Goal: Transaction & Acquisition: Purchase product/service

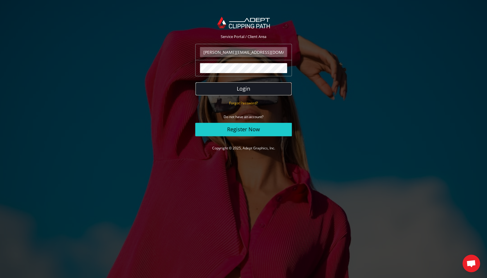
click at [243, 91] on button "Login" at bounding box center [243, 88] width 96 height 13
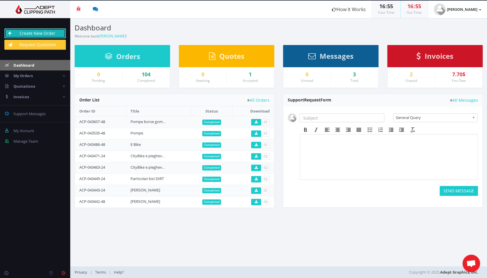
click at [27, 30] on link "Create New Order" at bounding box center [34, 33] width 61 height 10
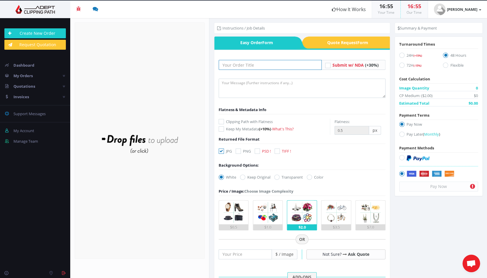
click at [235, 66] on input "text" at bounding box center [269, 65] width 103 height 10
type input "Folding BIKE"
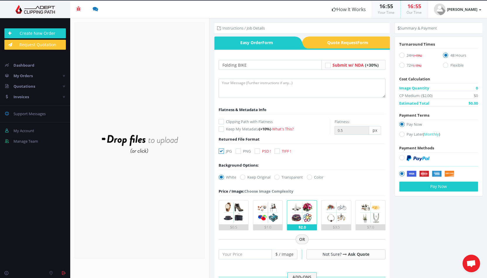
click at [223, 120] on icon at bounding box center [220, 121] width 5 height 5
click at [223, 120] on input "Clipping Path with Flatness" at bounding box center [222, 122] width 4 height 4
checkbox input "true"
click at [257, 150] on icon at bounding box center [256, 151] width 5 height 5
click at [257, 150] on input "PSD !" at bounding box center [258, 151] width 4 height 4
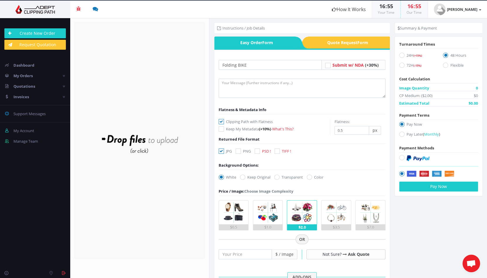
checkbox input "true"
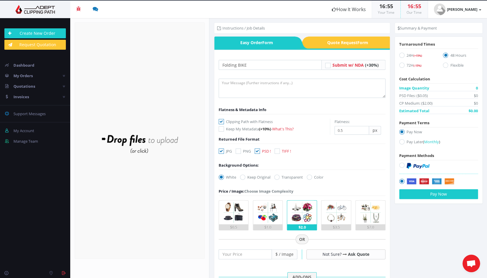
click at [221, 152] on icon at bounding box center [220, 151] width 5 height 5
click at [221, 152] on input "JPG" at bounding box center [222, 151] width 4 height 4
checkbox input "false"
click at [284, 177] on label "Transparent" at bounding box center [288, 177] width 29 height 6
click at [279, 177] on input "Transparent" at bounding box center [277, 177] width 4 height 4
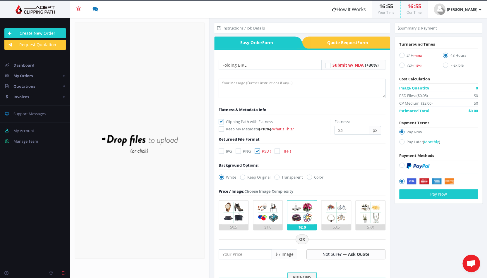
radio input "true"
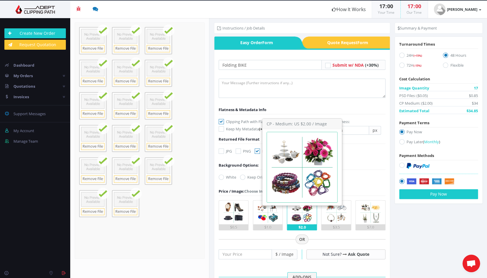
scroll to position [2, 0]
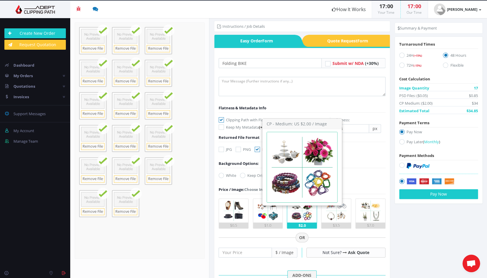
click at [303, 218] on img at bounding box center [302, 211] width 24 height 24
click at [0, 0] on input "$2.0" at bounding box center [0, 0] width 0 height 0
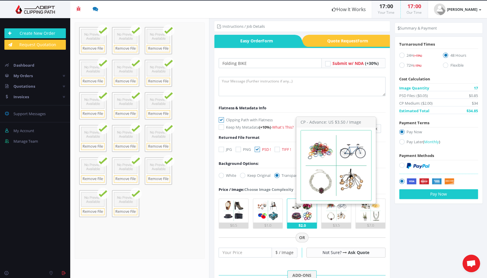
click at [337, 214] on img at bounding box center [336, 211] width 24 height 24
click at [0, 0] on input "$3.5" at bounding box center [0, 0] width 0 height 0
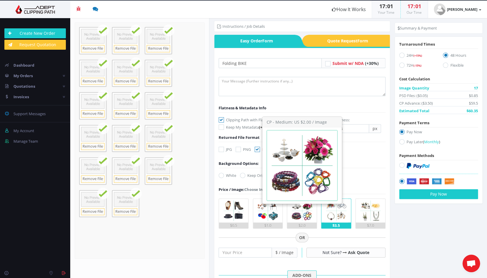
click at [303, 216] on img at bounding box center [302, 211] width 24 height 24
click at [0, 0] on input "$2.0" at bounding box center [0, 0] width 0 height 0
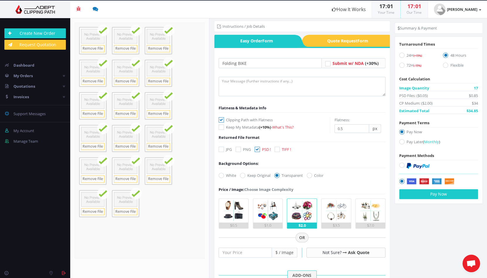
click at [401, 165] on icon at bounding box center [401, 165] width 5 height 5
click at [401, 165] on input "radio" at bounding box center [402, 165] width 4 height 4
radio input "true"
click at [402, 55] on icon at bounding box center [401, 55] width 5 height 5
click at [402, 55] on input "24H (+15%)" at bounding box center [402, 56] width 4 height 4
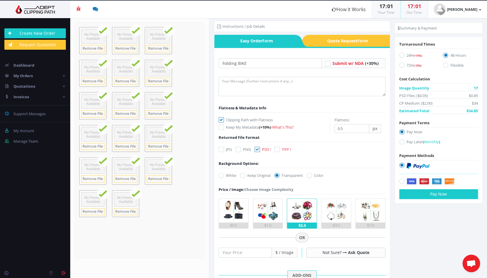
radio input "true"
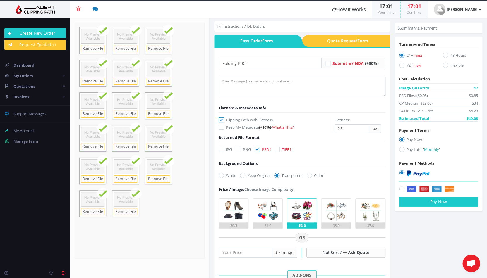
click at [330, 211] on img at bounding box center [336, 211] width 24 height 24
click at [0, 0] on input "$3.5" at bounding box center [0, 0] width 0 height 0
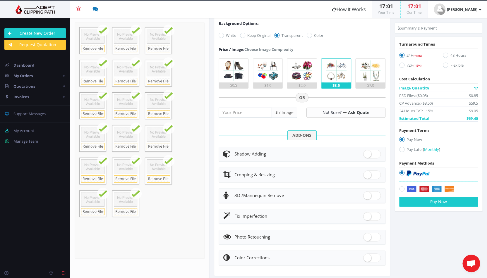
scroll to position [149, 0]
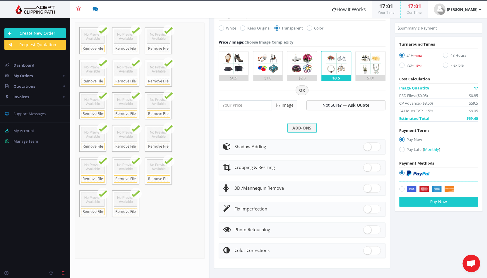
click at [305, 232] on div "Photo Retouching" at bounding box center [301, 230] width 157 height 8
click at [367, 229] on span at bounding box center [372, 229] width 18 height 9
click at [367, 229] on input "checkbox" at bounding box center [365, 229] width 4 height 4
checkbox input "true"
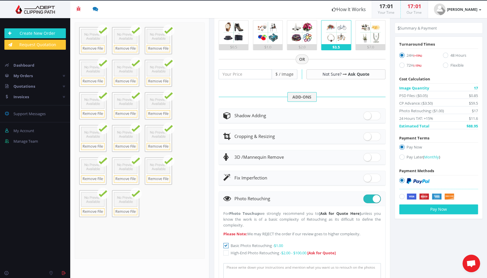
scroll to position [187, 0]
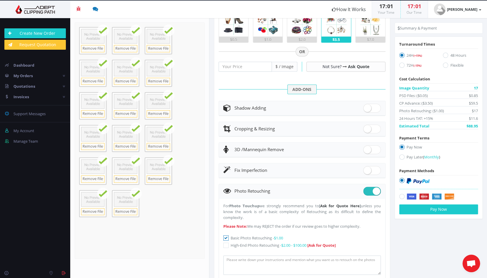
click at [270, 166] on header "Fix Imperfection" at bounding box center [302, 170] width 166 height 14
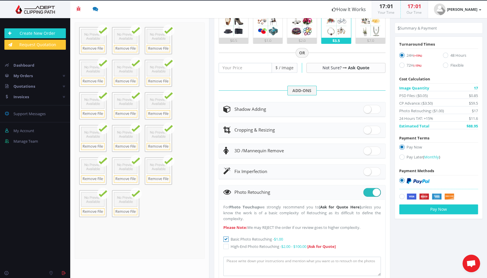
click at [374, 172] on span at bounding box center [372, 171] width 18 height 9
click at [367, 172] on input "checkbox" at bounding box center [365, 170] width 4 height 4
checkbox input "true"
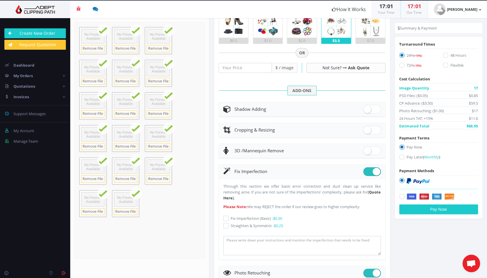
click at [246, 218] on label "Fix Imperfection (Basic) - $0.50" at bounding box center [301, 219] width 157 height 6
click at [228, 218] on input "Fix Imperfection (Basic) - $0.50" at bounding box center [227, 219] width 4 height 4
checkbox input "true"
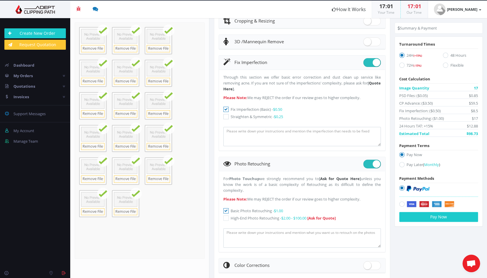
scroll to position [311, 0]
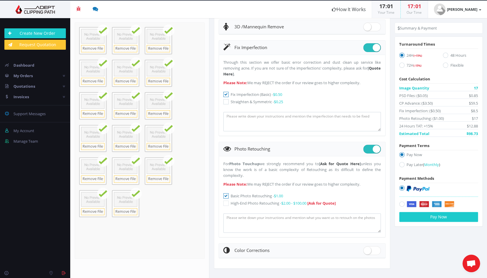
click at [373, 151] on span at bounding box center [372, 149] width 18 height 9
click at [367, 150] on input "checkbox" at bounding box center [365, 148] width 4 height 4
checkbox input "false"
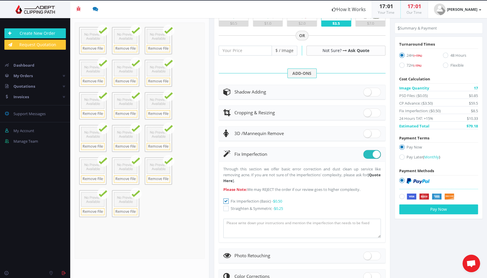
scroll to position [195, 0]
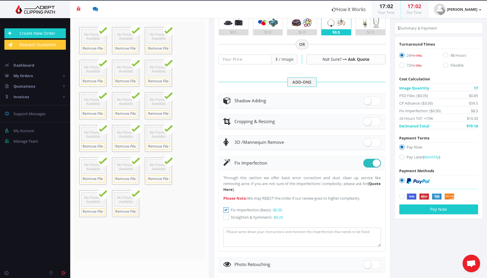
click at [375, 164] on span at bounding box center [372, 163] width 18 height 9
click at [367, 164] on input "checkbox" at bounding box center [365, 162] width 4 height 4
checkbox input "false"
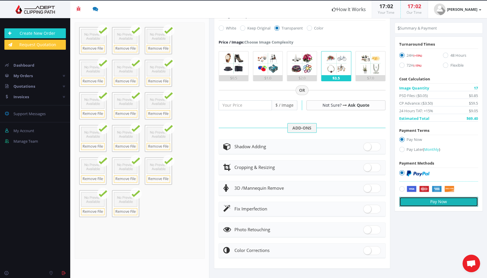
click at [439, 203] on button "Pay Now" at bounding box center [438, 202] width 79 height 10
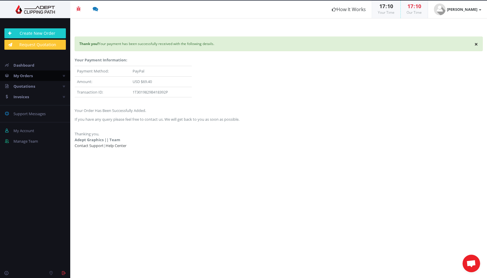
click at [27, 76] on span "My Orders" at bounding box center [22, 75] width 19 height 5
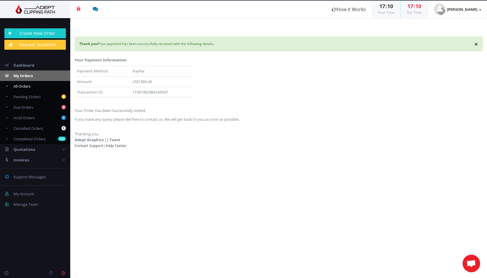
click at [27, 86] on span "All Orders" at bounding box center [21, 86] width 17 height 5
